Goal: Task Accomplishment & Management: Use online tool/utility

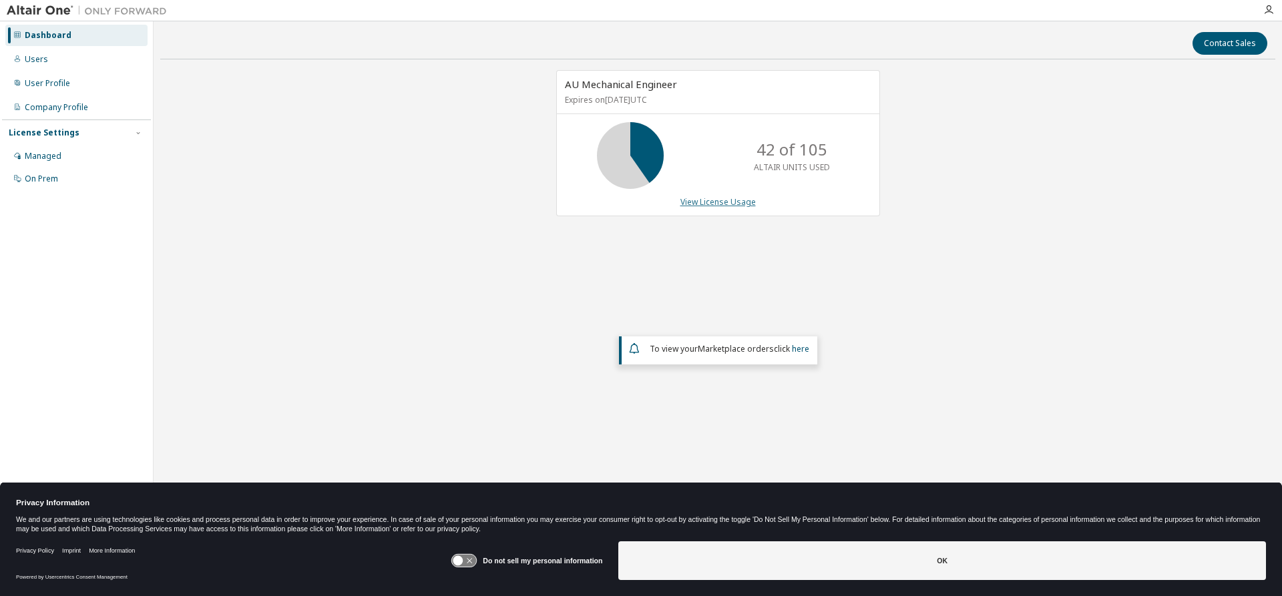
click at [716, 204] on link "View License Usage" at bounding box center [717, 201] width 75 height 11
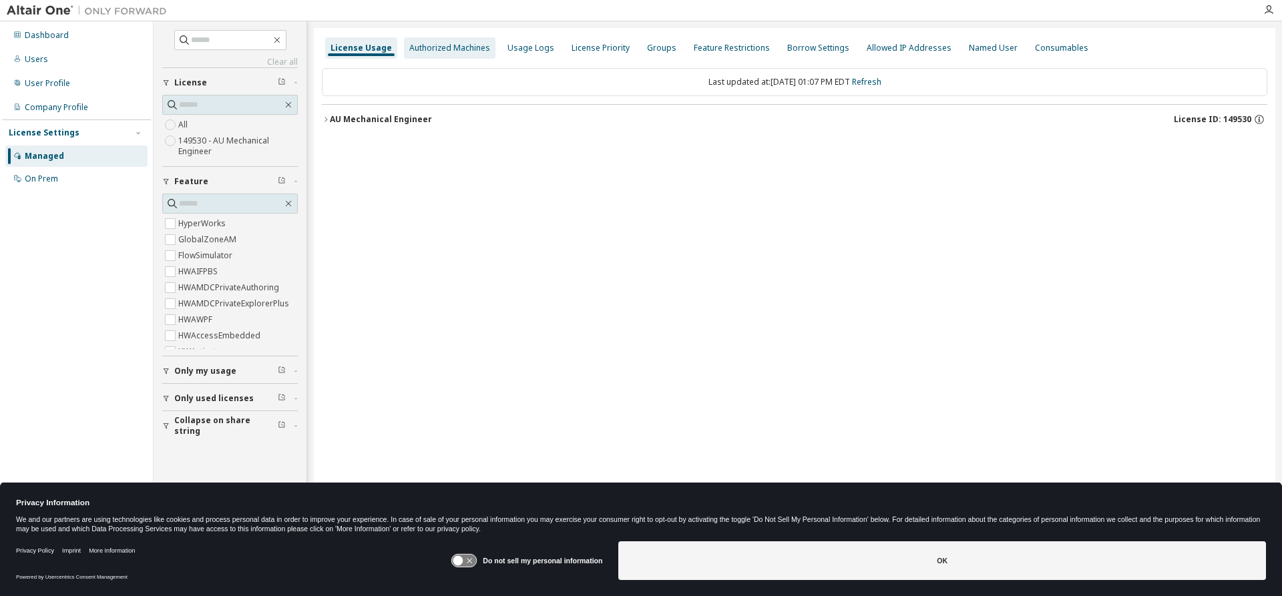
click at [437, 51] on div "Authorized Machines" at bounding box center [449, 48] width 81 height 11
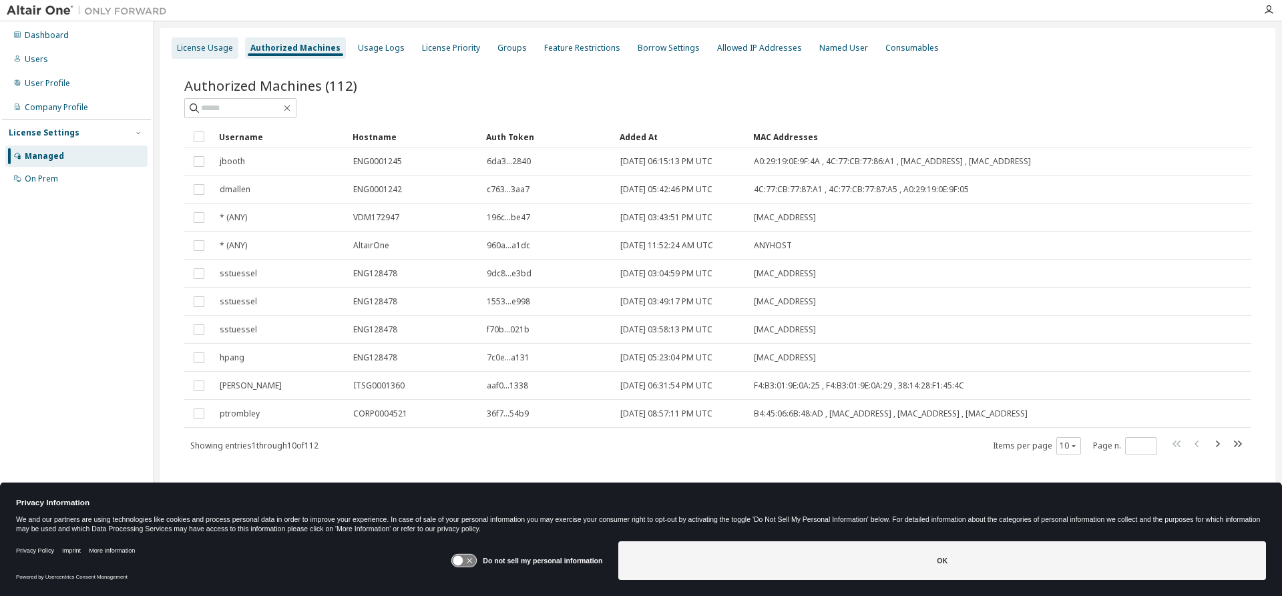
click at [196, 44] on div "License Usage" at bounding box center [205, 48] width 56 height 11
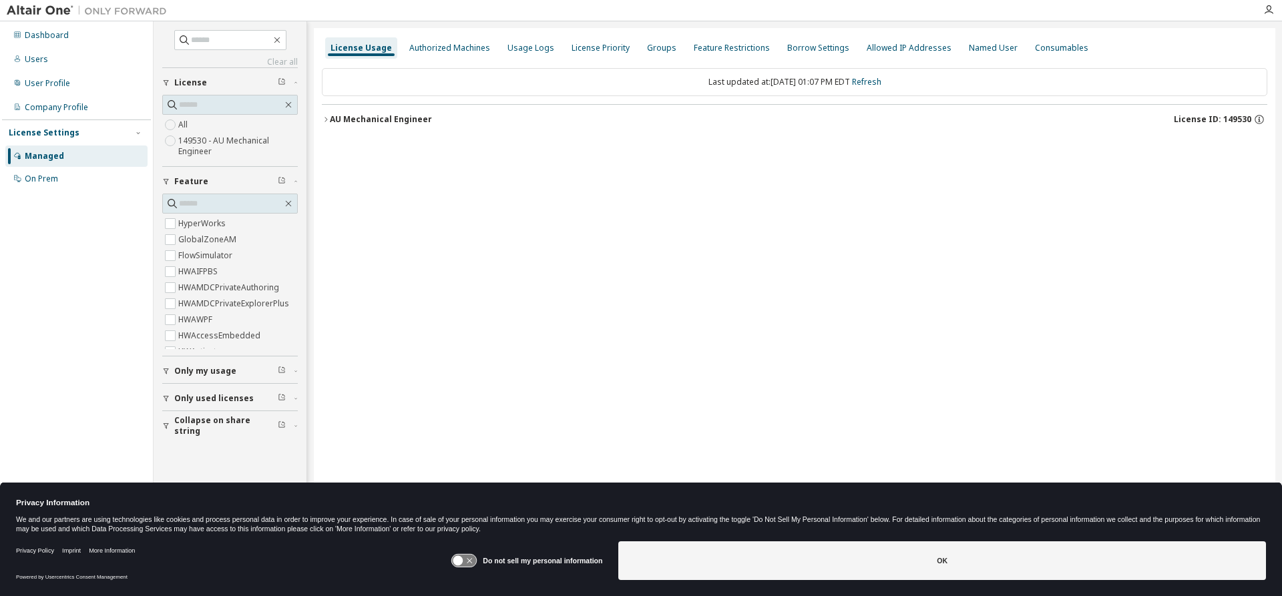
click at [335, 122] on div "AU Mechanical Engineer" at bounding box center [381, 119] width 102 height 11
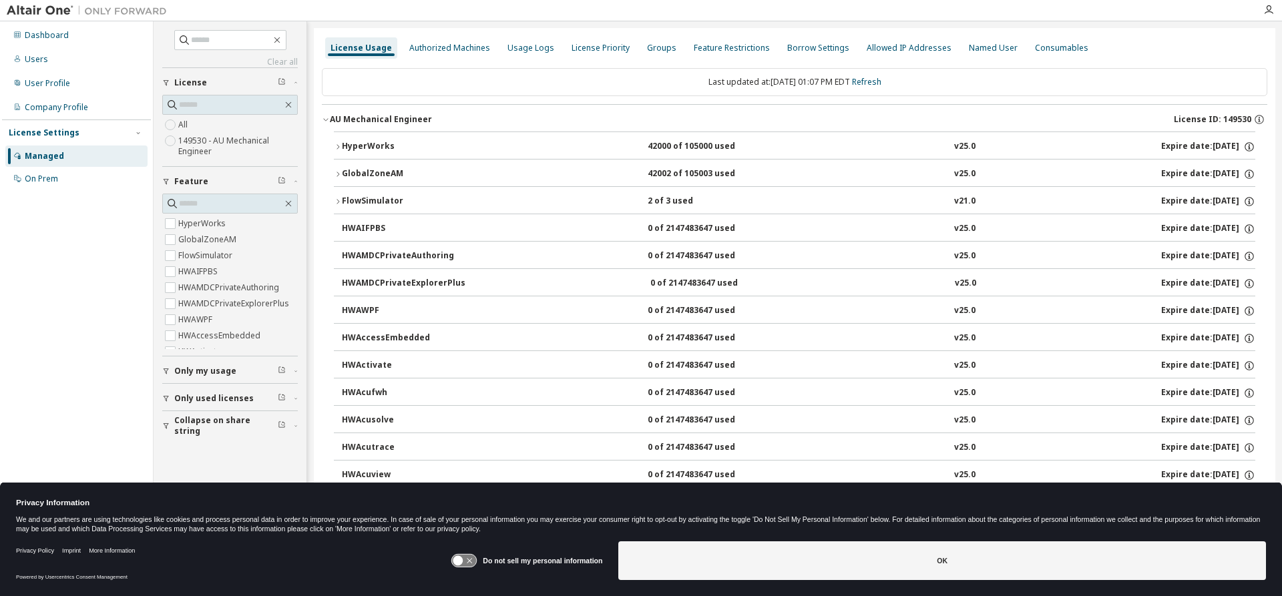
click at [363, 196] on div "FlowSimulator" at bounding box center [402, 202] width 120 height 12
